Goal: Task Accomplishment & Management: Manage account settings

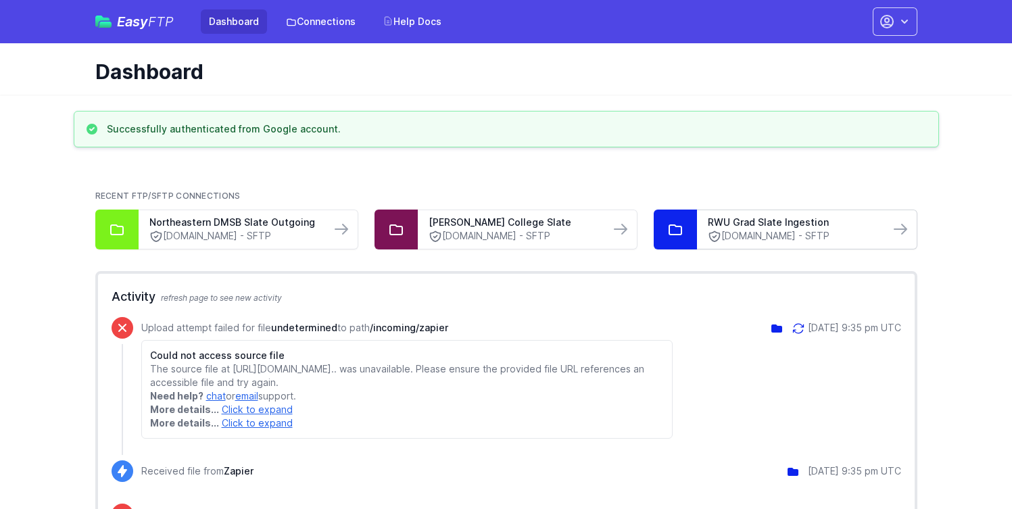
click at [836, 234] on link "ft.technolutions.net - SFTP" at bounding box center [793, 236] width 170 height 14
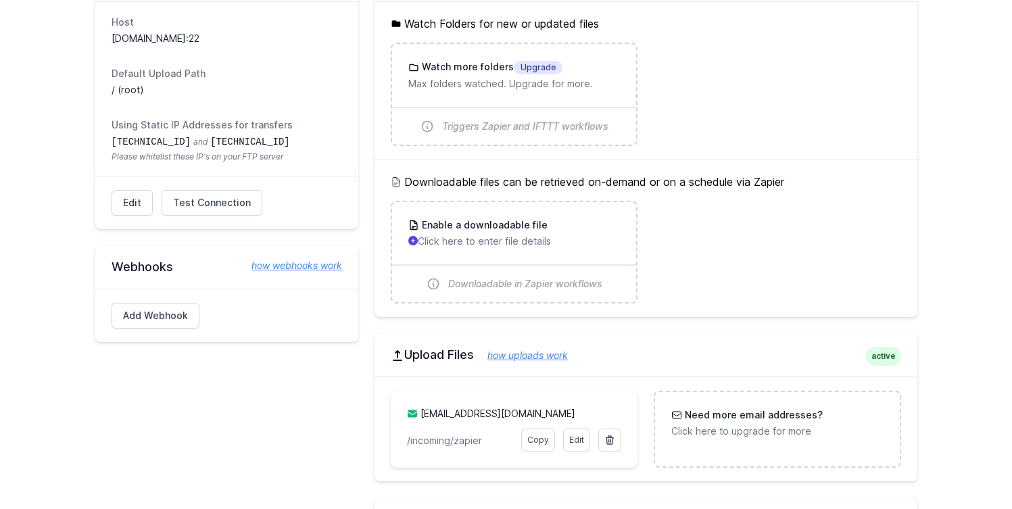
scroll to position [193, 0]
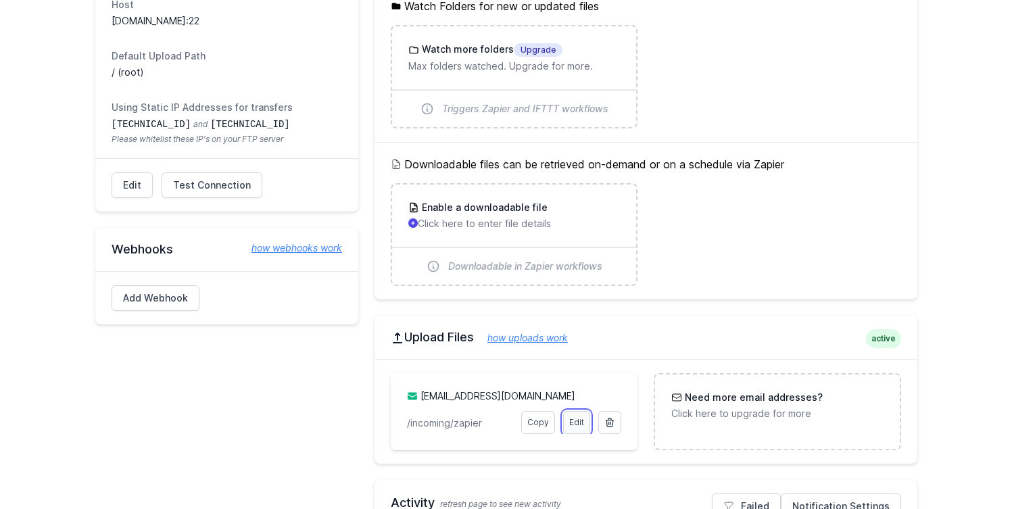
click at [580, 426] on link "Edit" at bounding box center [576, 422] width 27 height 23
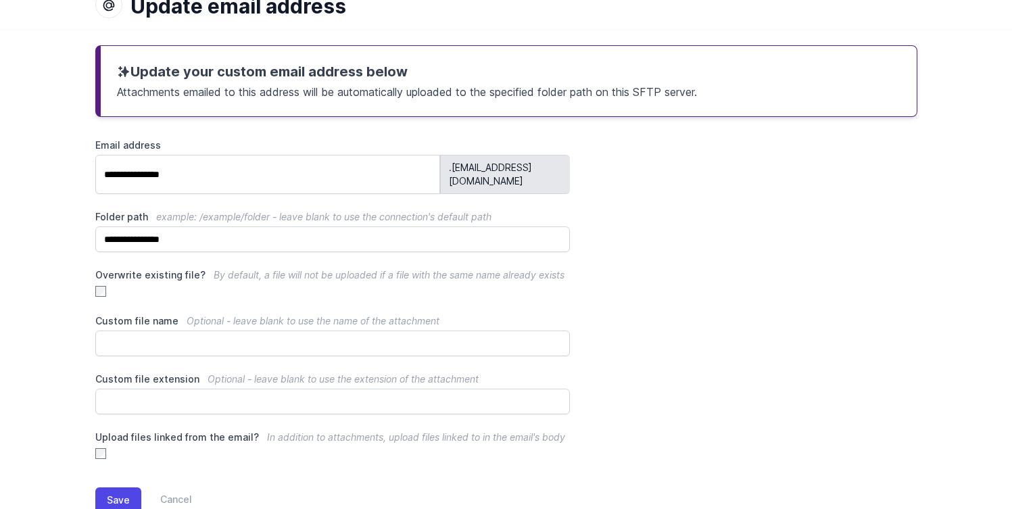
scroll to position [116, 0]
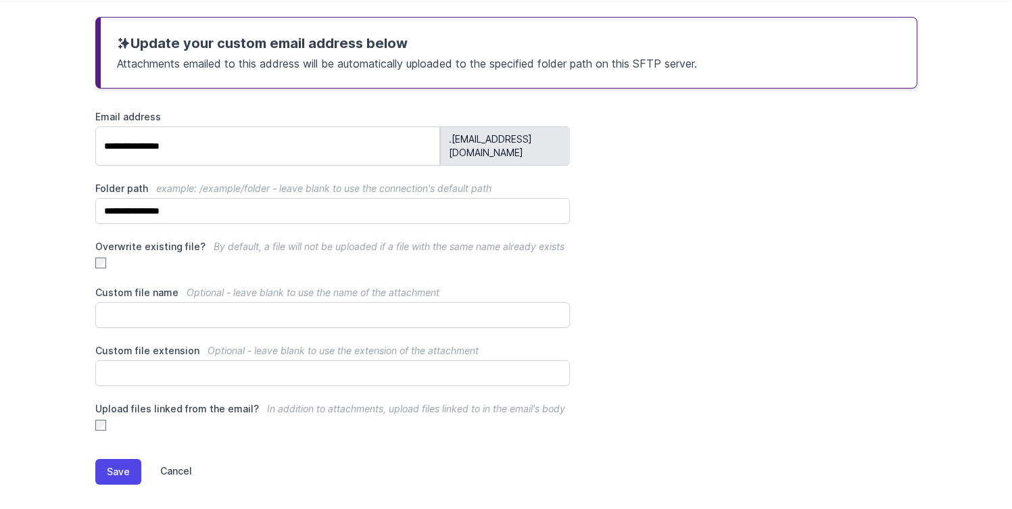
click at [157, 459] on link "Cancel" at bounding box center [166, 472] width 51 height 26
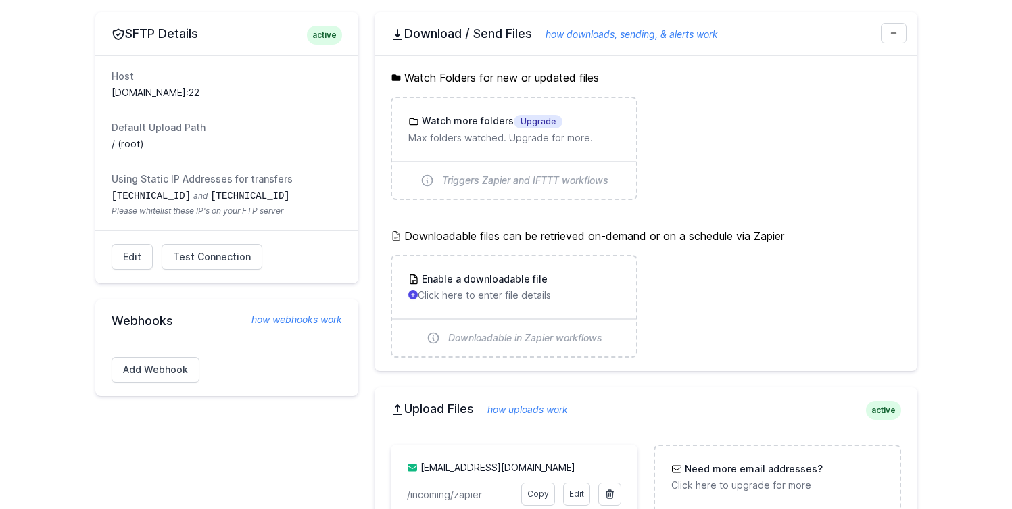
scroll to position [80, 0]
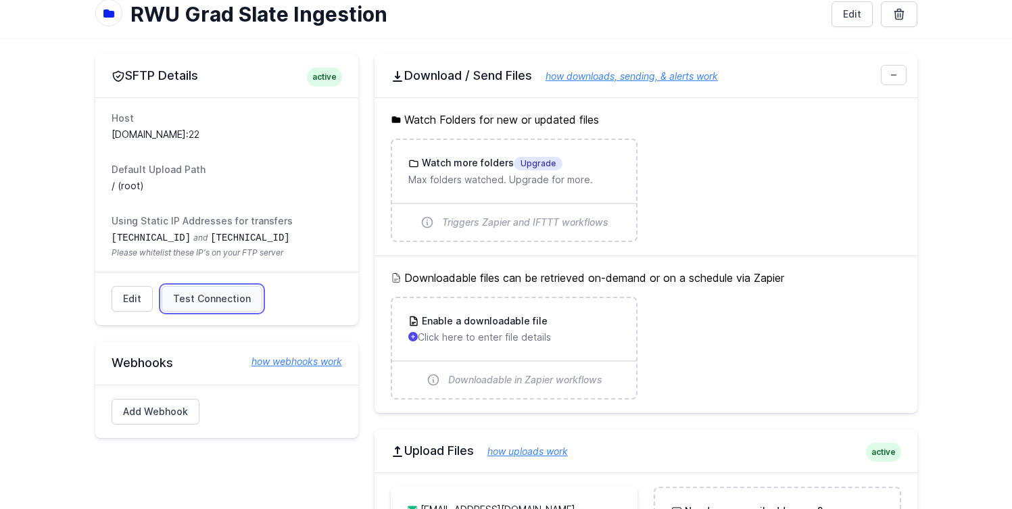
click at [224, 293] on span "Test Connection" at bounding box center [212, 299] width 78 height 14
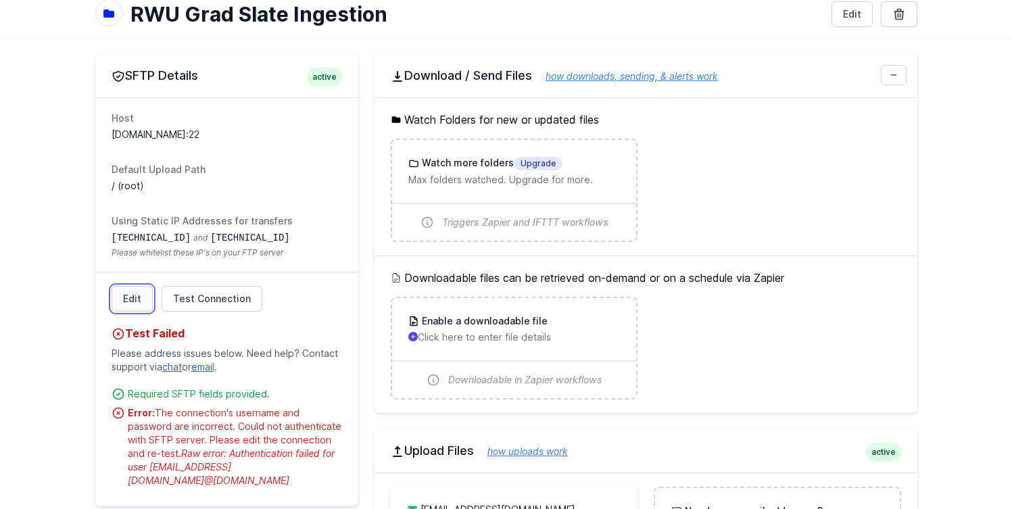
click at [135, 301] on link "Edit" at bounding box center [132, 299] width 41 height 26
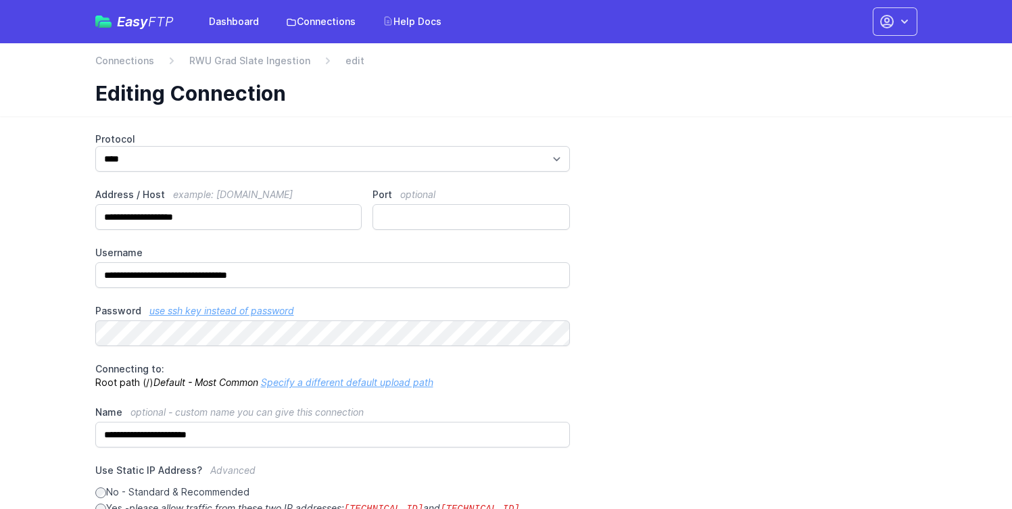
click at [725, 216] on div "**********" at bounding box center [506, 425] width 822 height 586
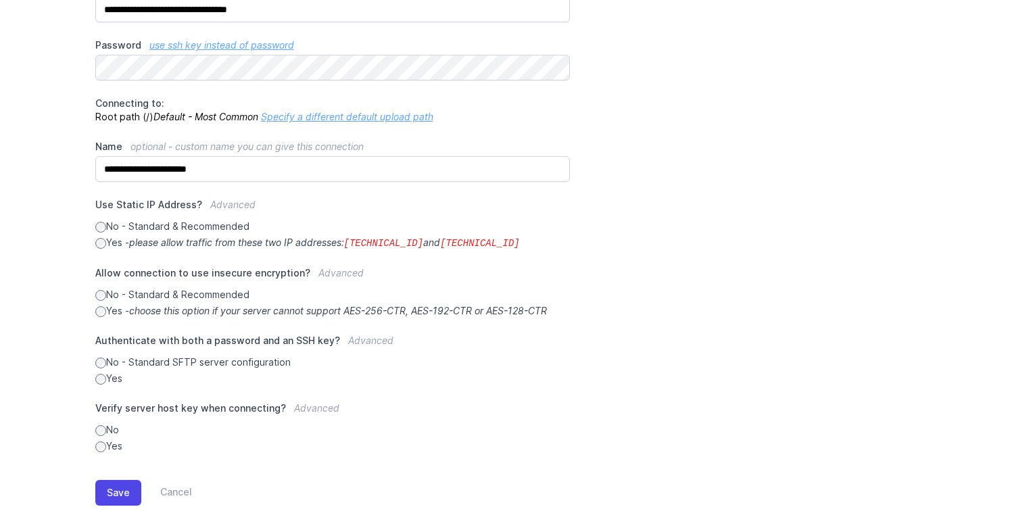
scroll to position [299, 0]
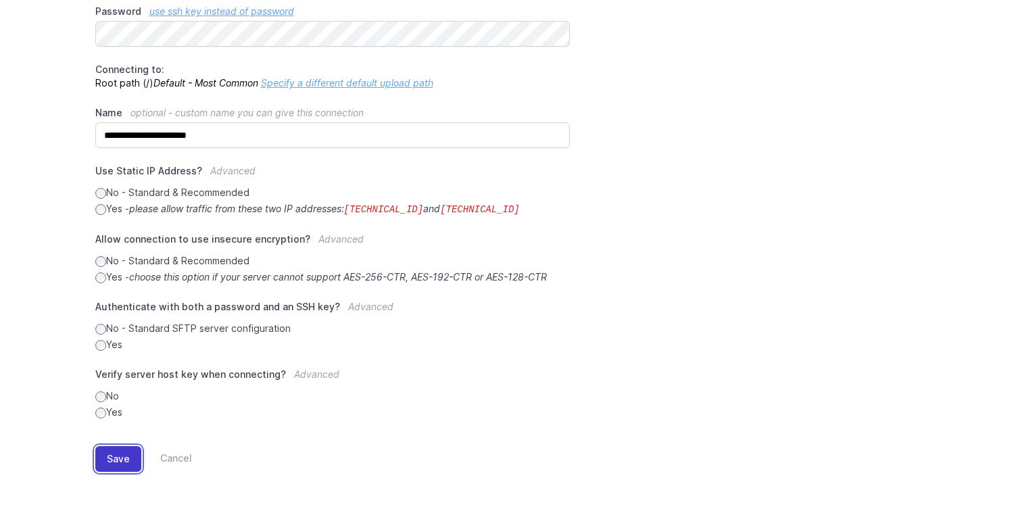
click at [121, 458] on button "Save" at bounding box center [118, 459] width 46 height 26
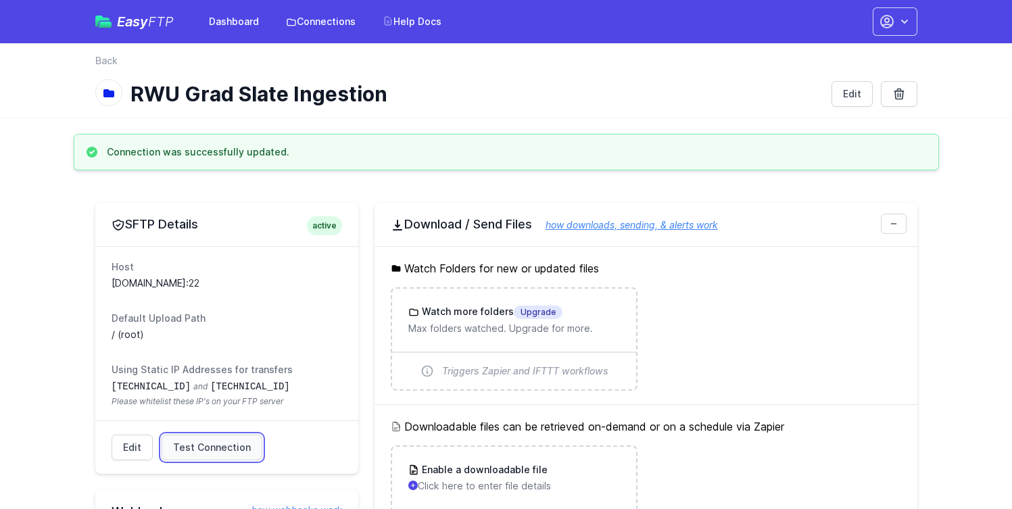
click at [204, 450] on span "Test Connection" at bounding box center [212, 448] width 78 height 14
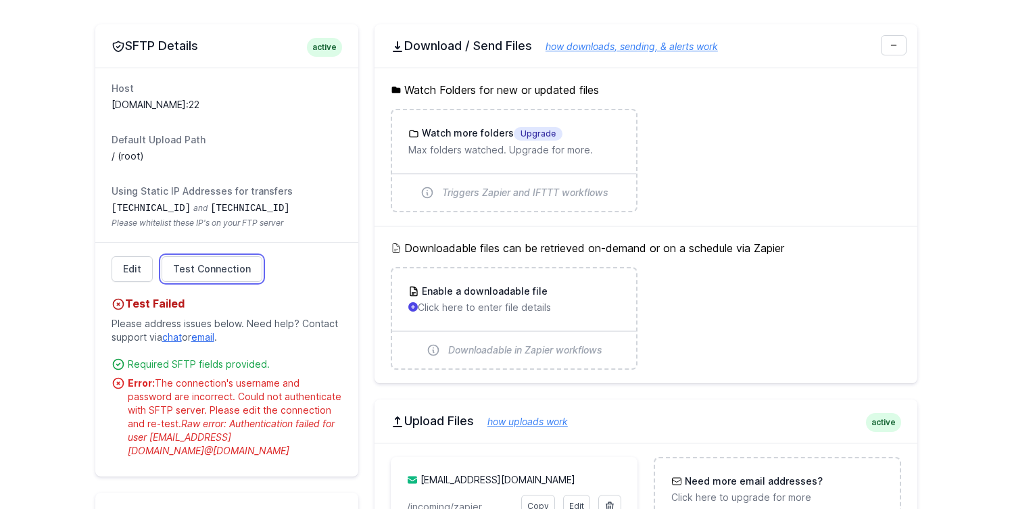
scroll to position [167, 0]
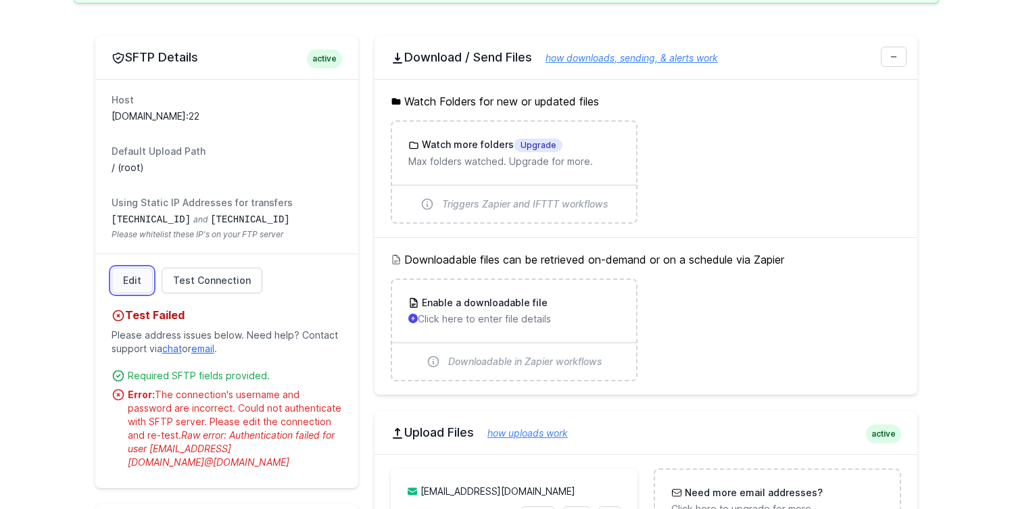
click at [126, 271] on link "Edit" at bounding box center [132, 281] width 41 height 26
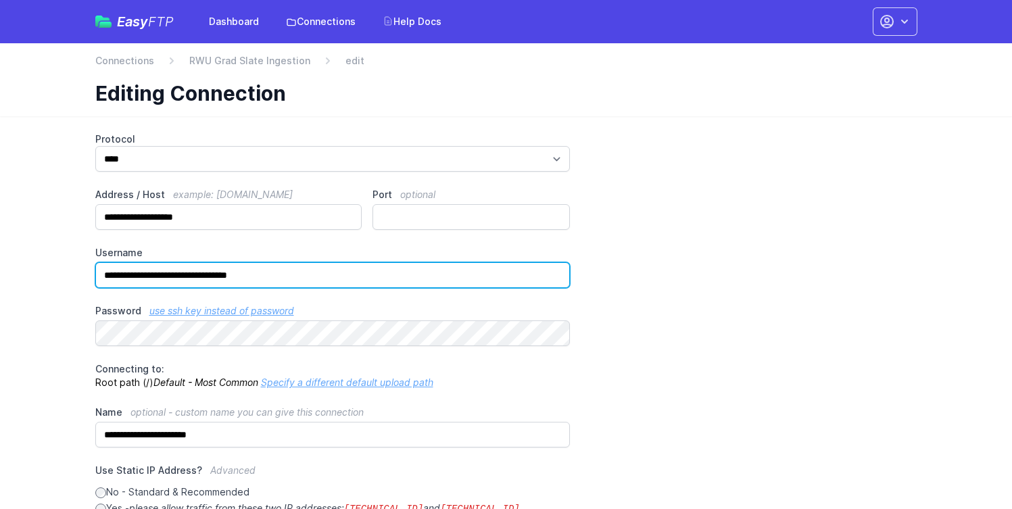
click at [320, 273] on input "**********" at bounding box center [332, 275] width 475 height 26
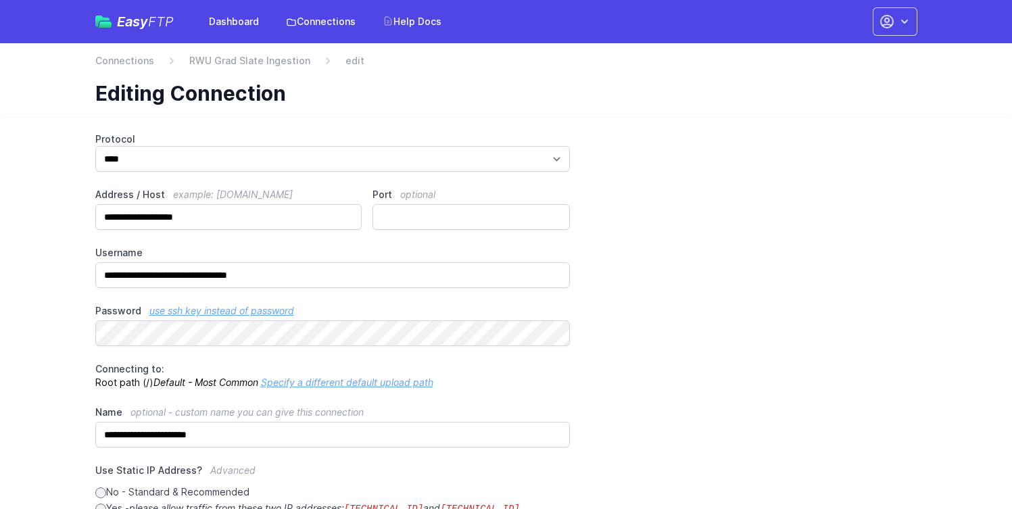
click at [59, 301] on main "**********" at bounding box center [506, 462] width 1012 height 693
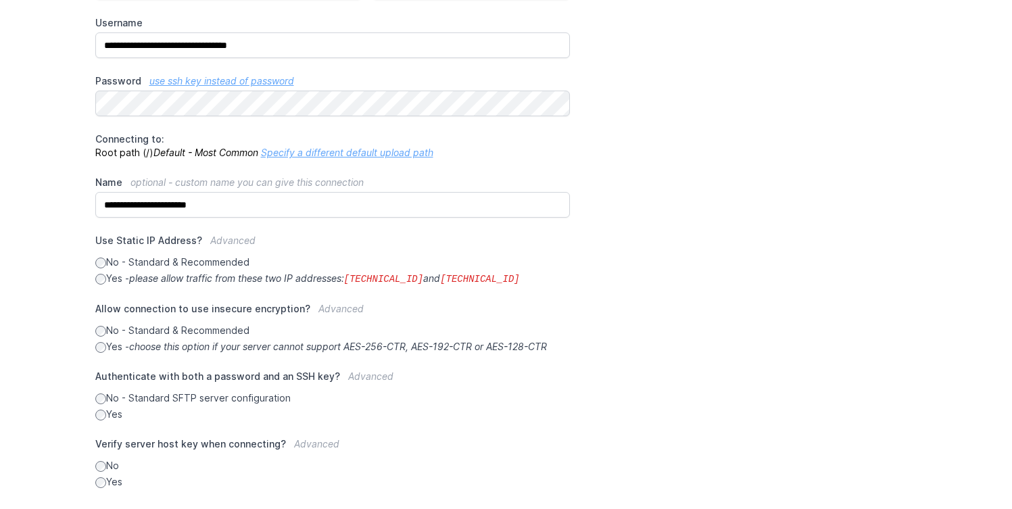
scroll to position [289, 0]
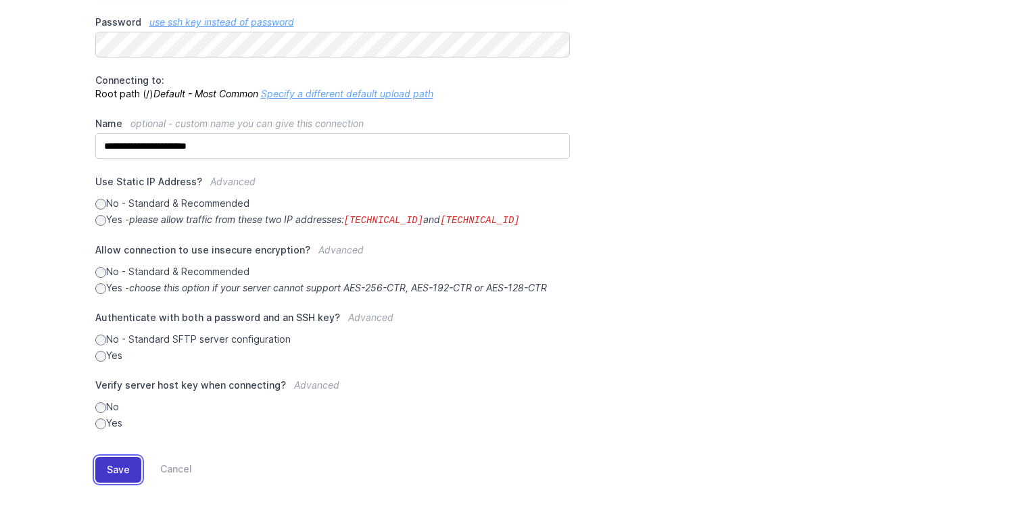
click at [118, 464] on button "Save" at bounding box center [118, 470] width 46 height 26
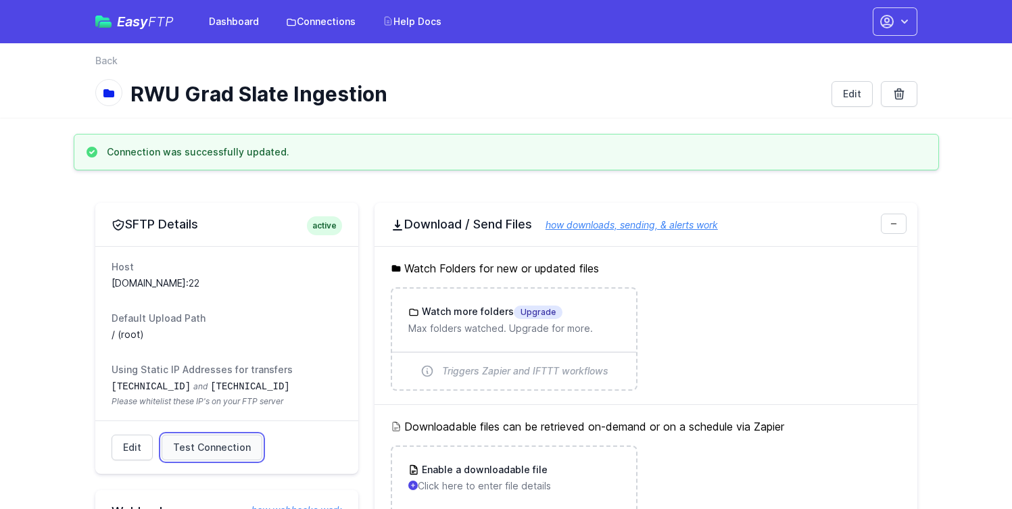
click at [229, 449] on span "Test Connection" at bounding box center [212, 448] width 78 height 14
